Goal: Find specific page/section: Find specific page/section

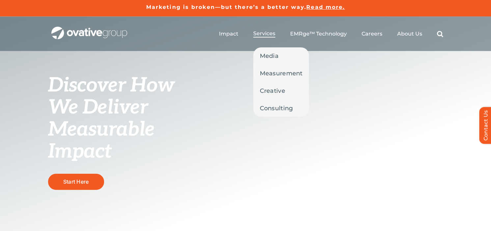
click at [264, 33] on span "Services" at bounding box center [264, 33] width 22 height 7
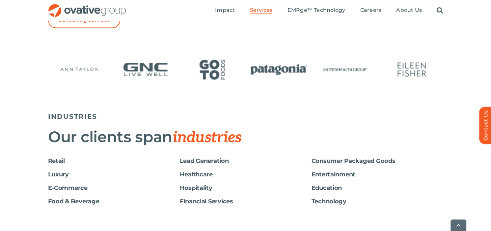
scroll to position [1054, 0]
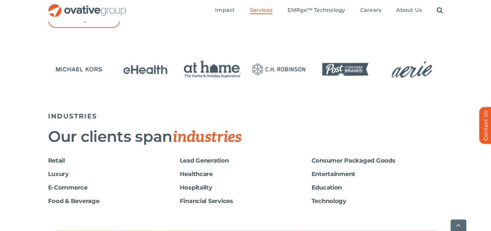
click at [359, 157] on h6 "Consumer Packaged Goods" at bounding box center [378, 160] width 132 height 7
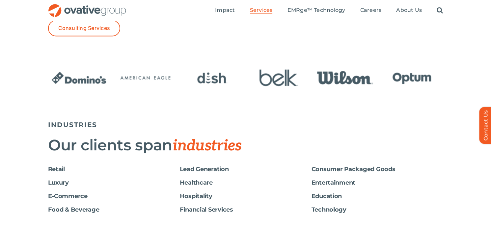
scroll to position [822, 0]
